Goal: Task Accomplishment & Management: Manage account settings

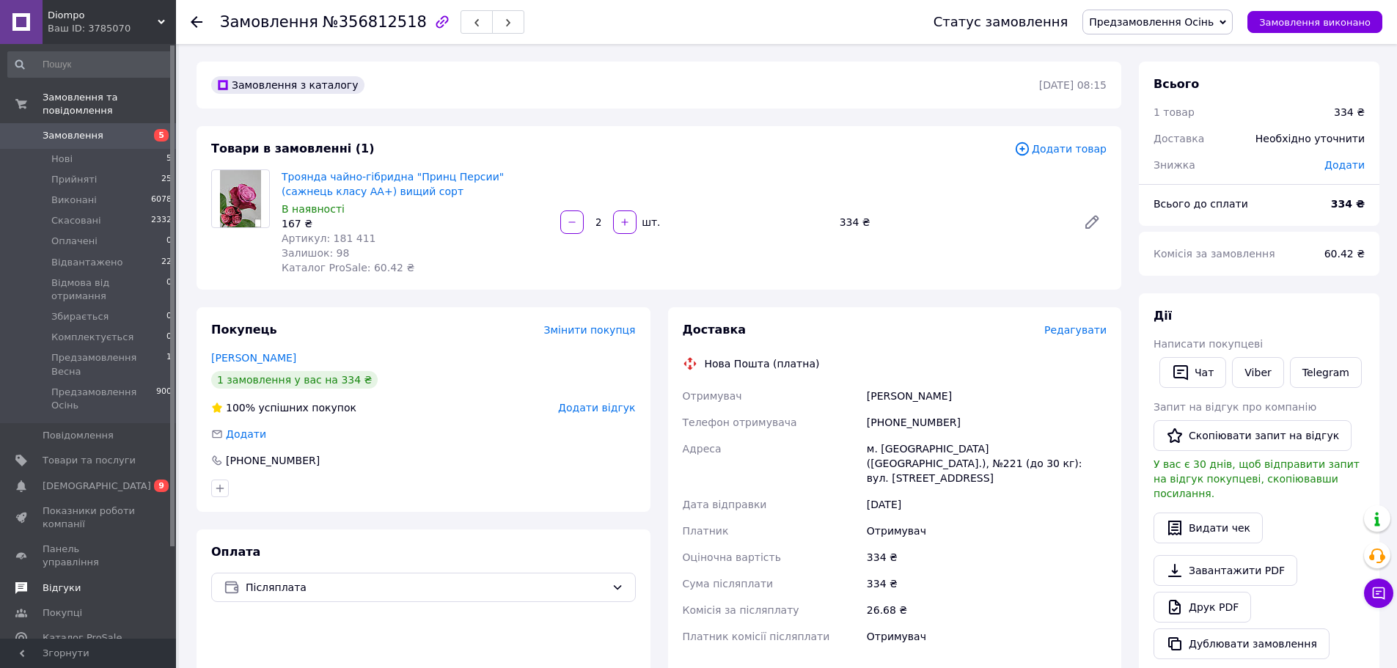
click at [64, 582] on span "Відгуки" at bounding box center [62, 588] width 38 height 13
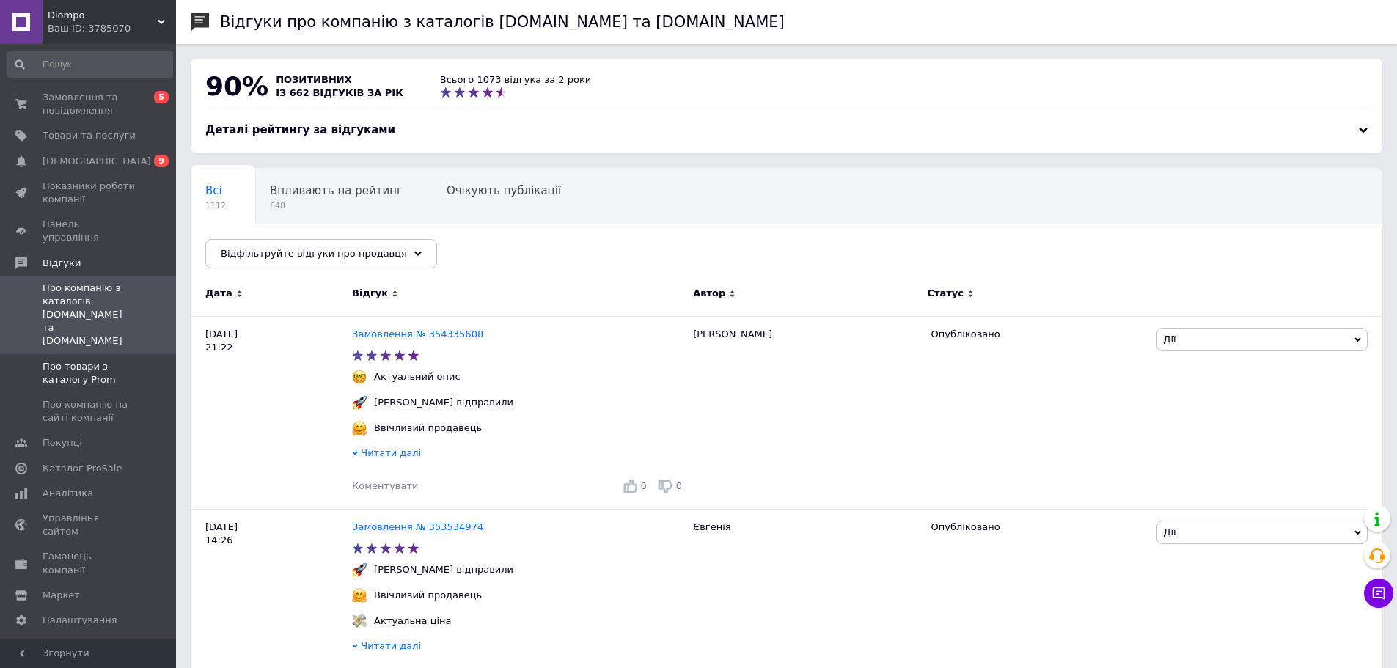
click at [82, 360] on span "Про товари з каталогу Prom" at bounding box center [89, 373] width 93 height 26
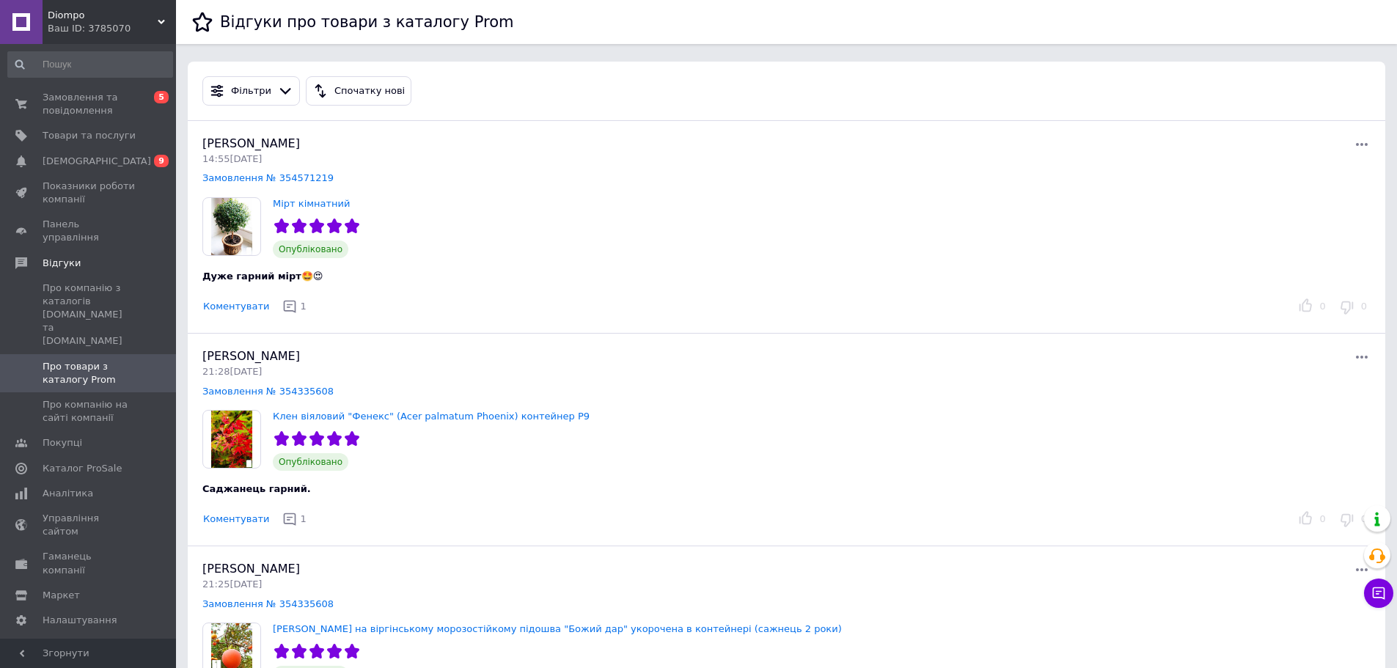
click at [65, 22] on div "Ваш ID: 3785070" at bounding box center [112, 28] width 128 height 13
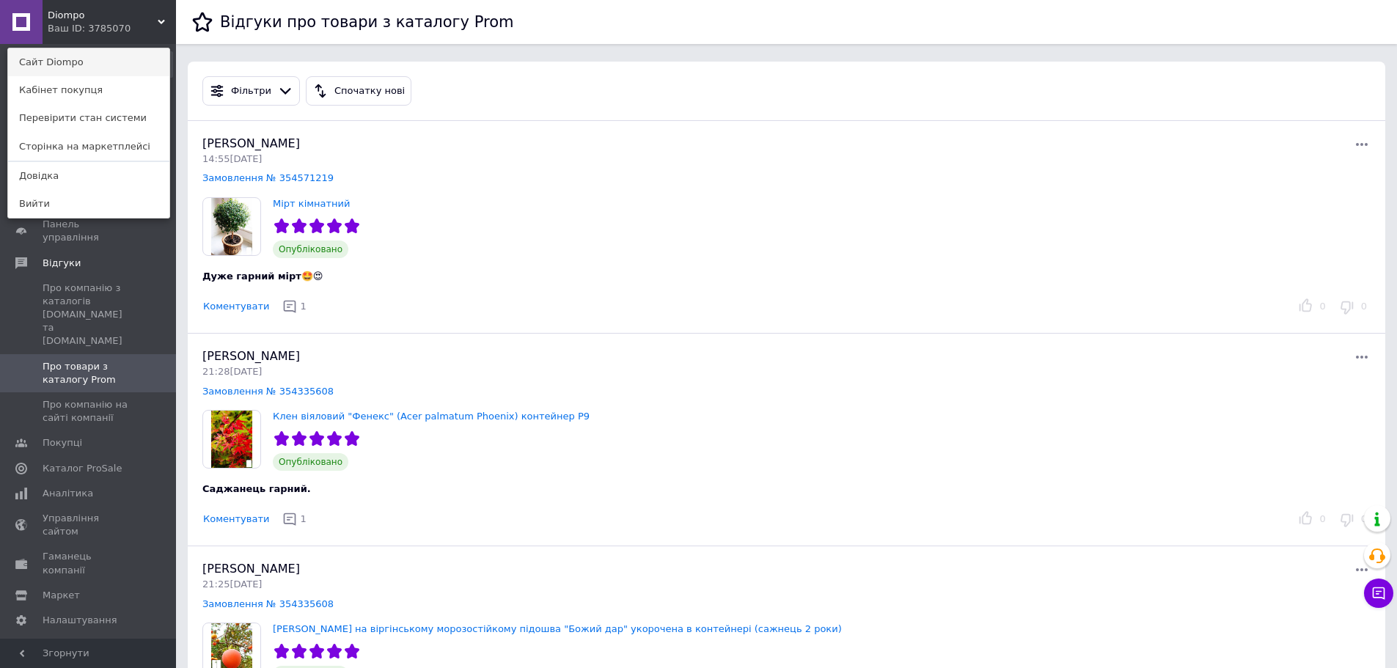
click at [65, 63] on link "Сайт Diompo" at bounding box center [88, 62] width 161 height 28
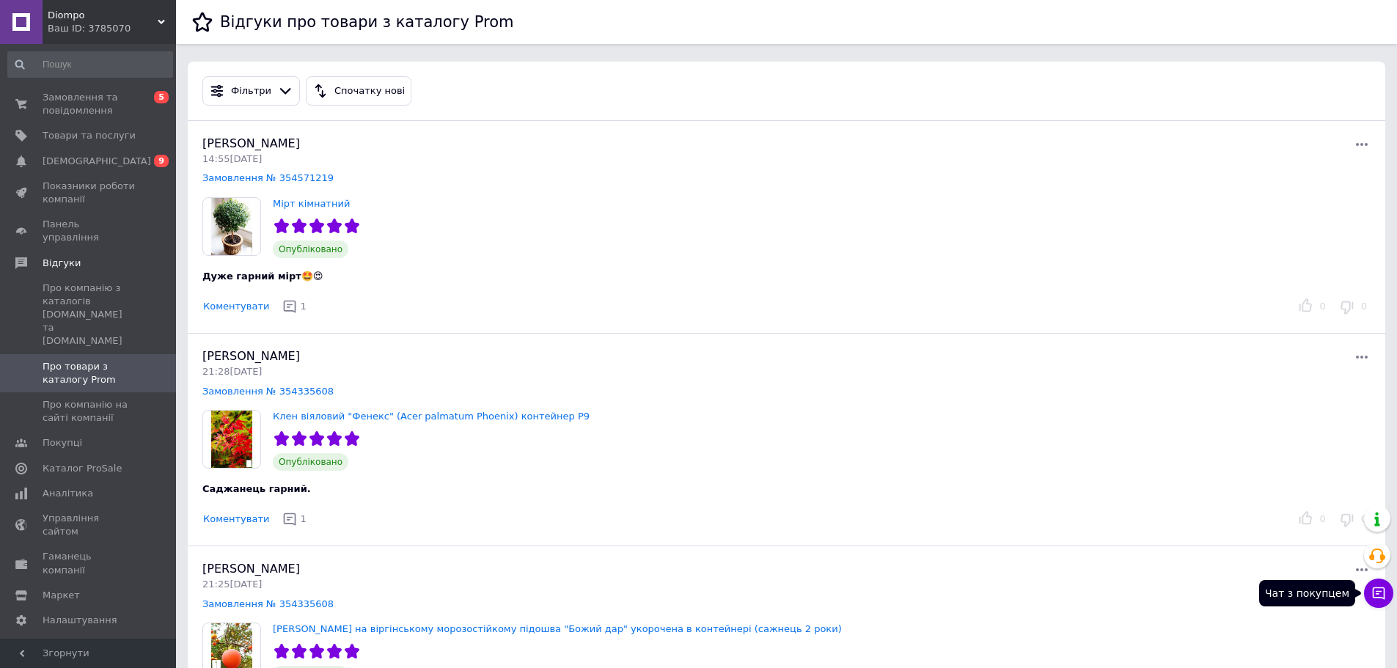
click at [1373, 589] on icon at bounding box center [1379, 594] width 12 height 12
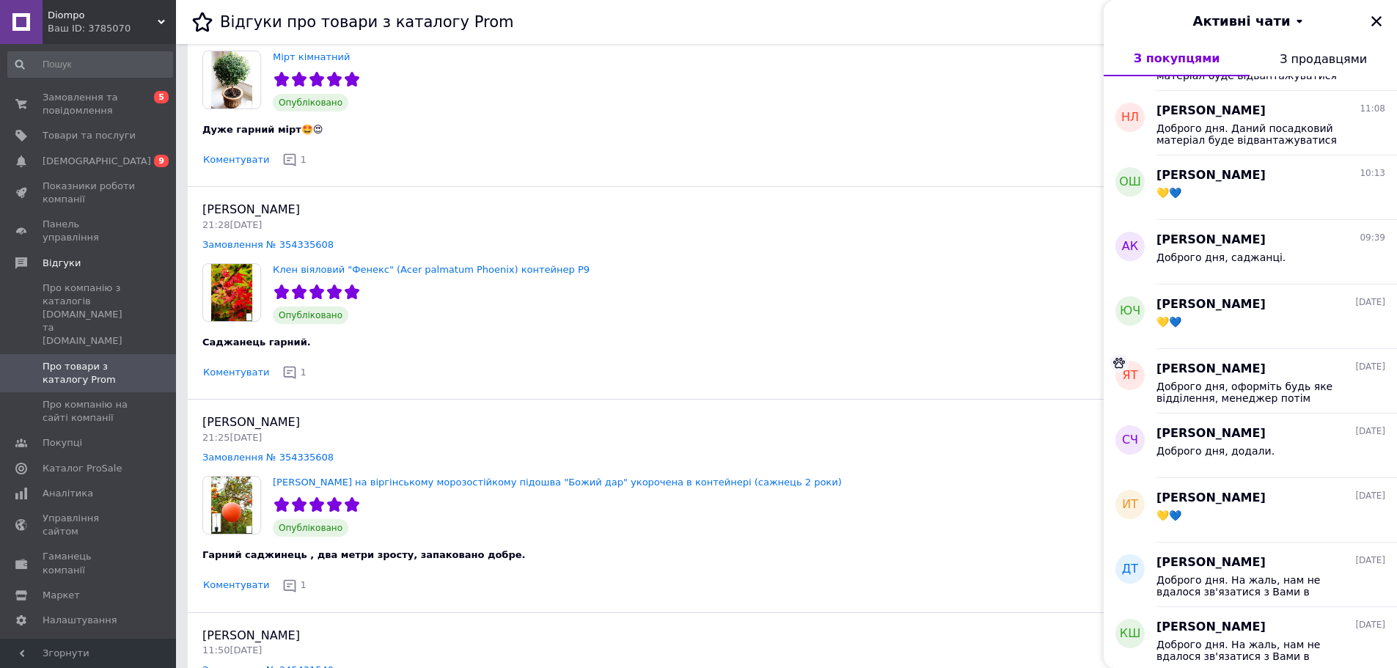
scroll to position [1027, 0]
